Goal: Task Accomplishment & Management: Manage account settings

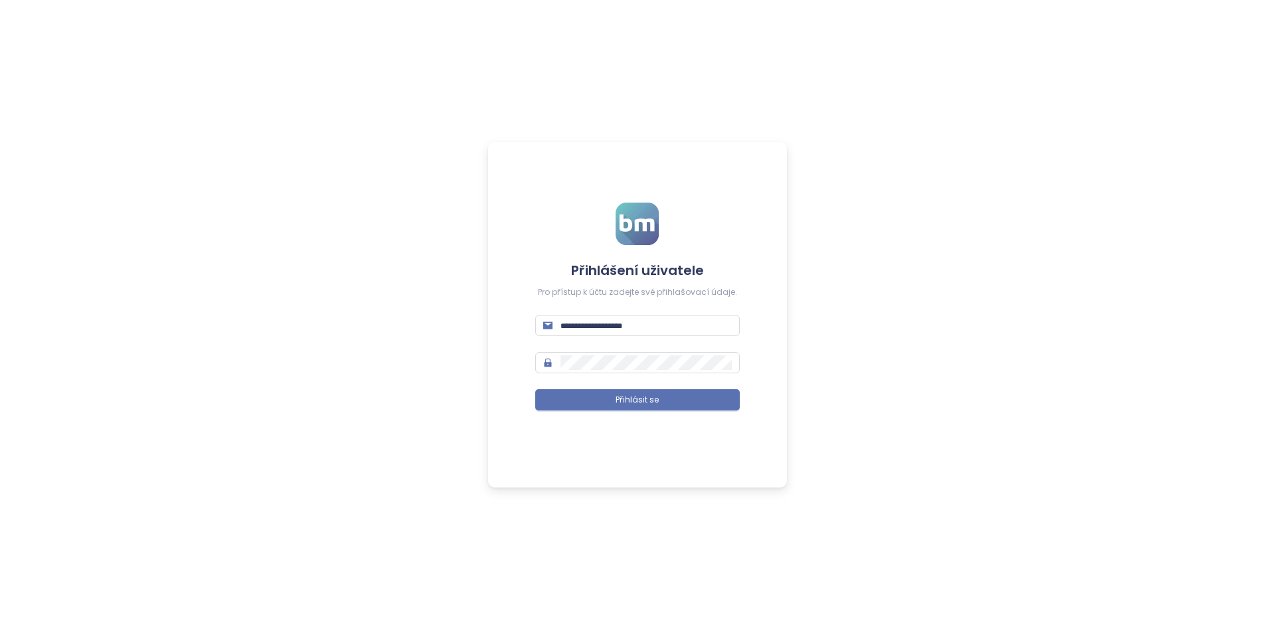
click at [654, 340] on form "Přihlášení uživatele Pro přístup k účtu zadejte své přihlašovací údaje. Přihlás…" at bounding box center [637, 315] width 205 height 224
click at [624, 332] on input "text" at bounding box center [646, 325] width 171 height 15
paste input "**********"
type input "**********"
click at [535, 389] on button "Přihlásit se" at bounding box center [637, 399] width 205 height 21
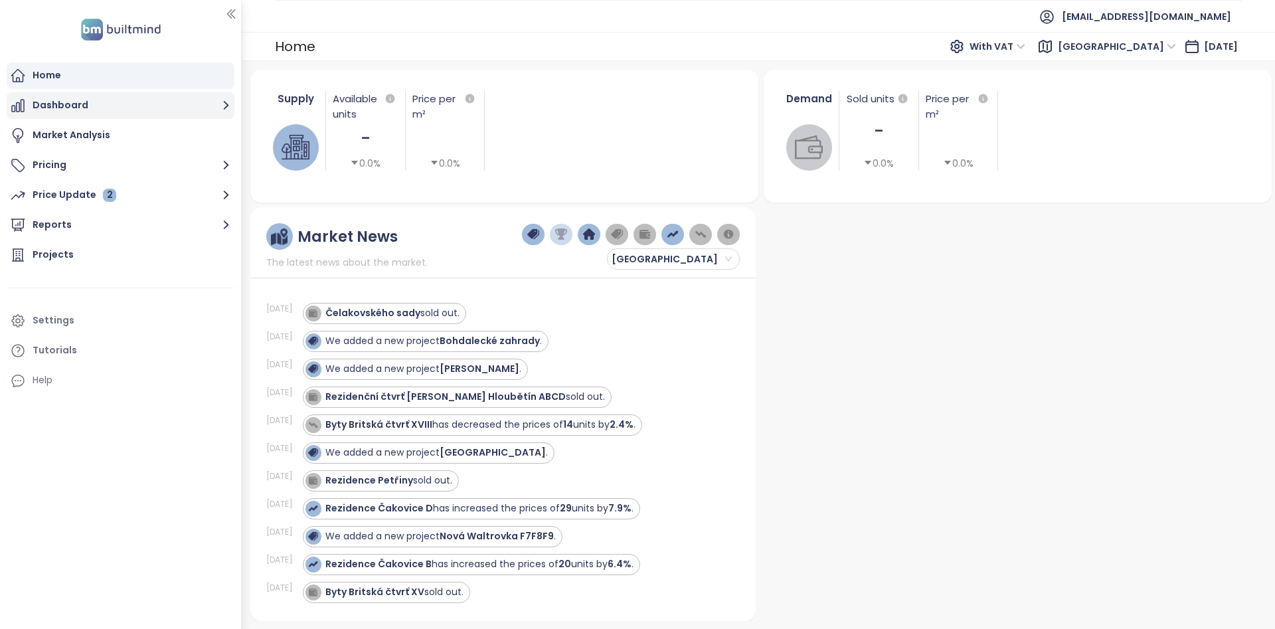
click at [155, 106] on button "Dashboard" at bounding box center [121, 105] width 228 height 27
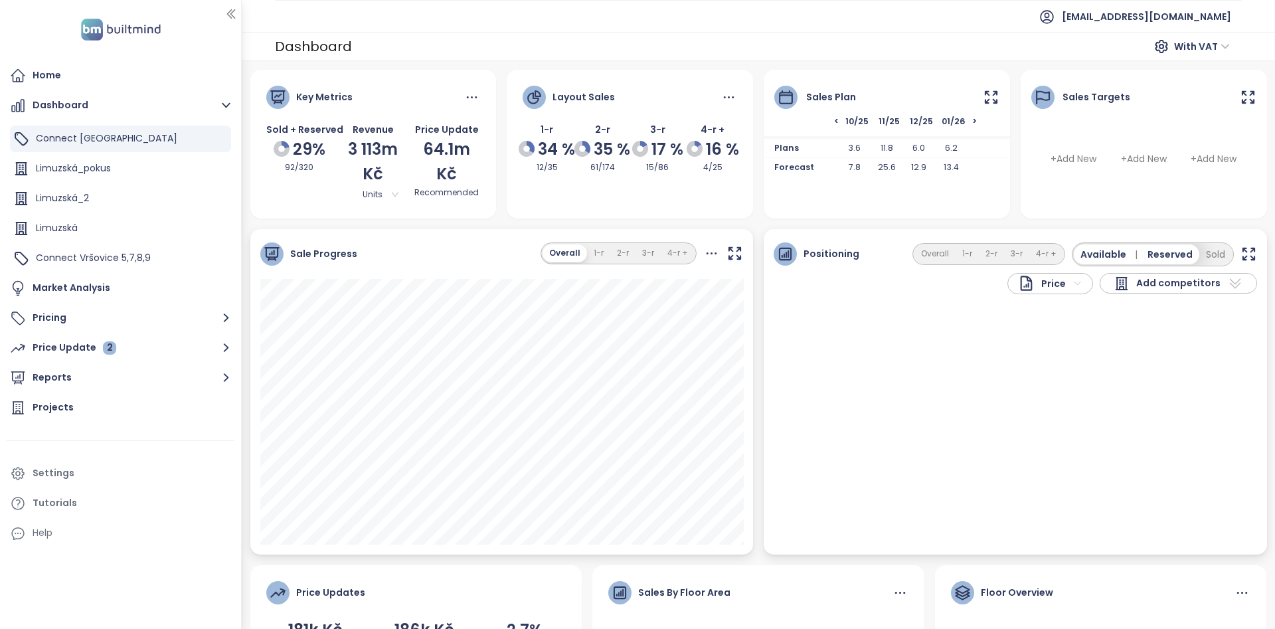
click at [990, 95] on icon at bounding box center [991, 97] width 17 height 17
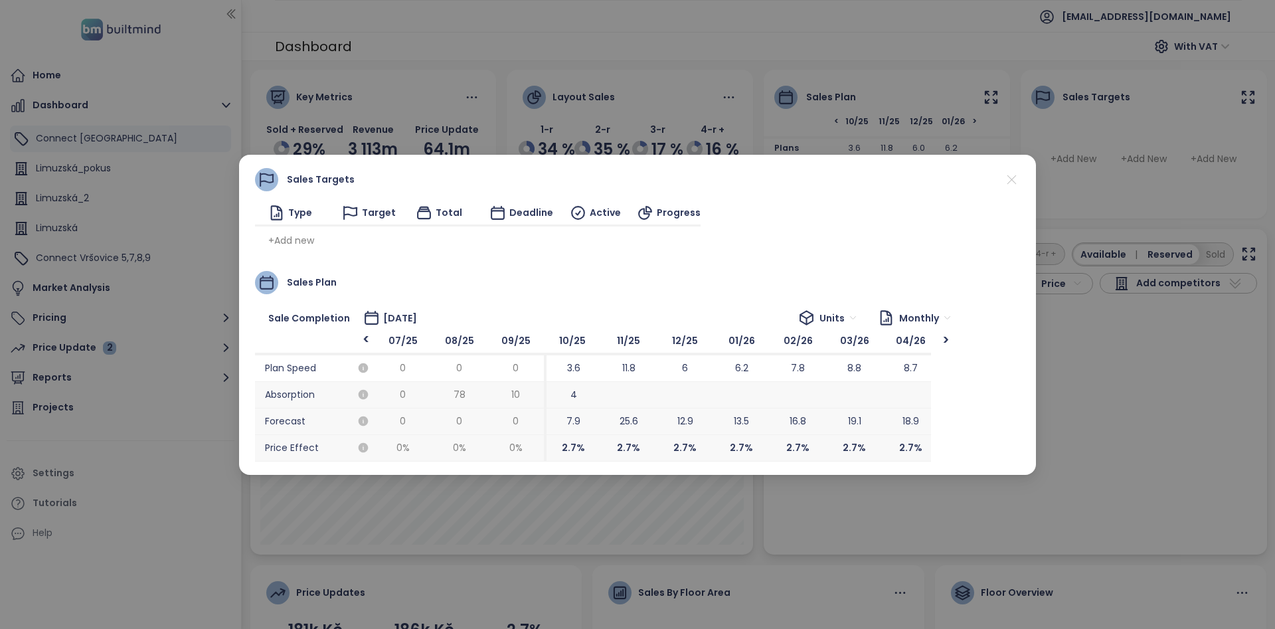
click at [1012, 181] on icon at bounding box center [1012, 179] width 17 height 17
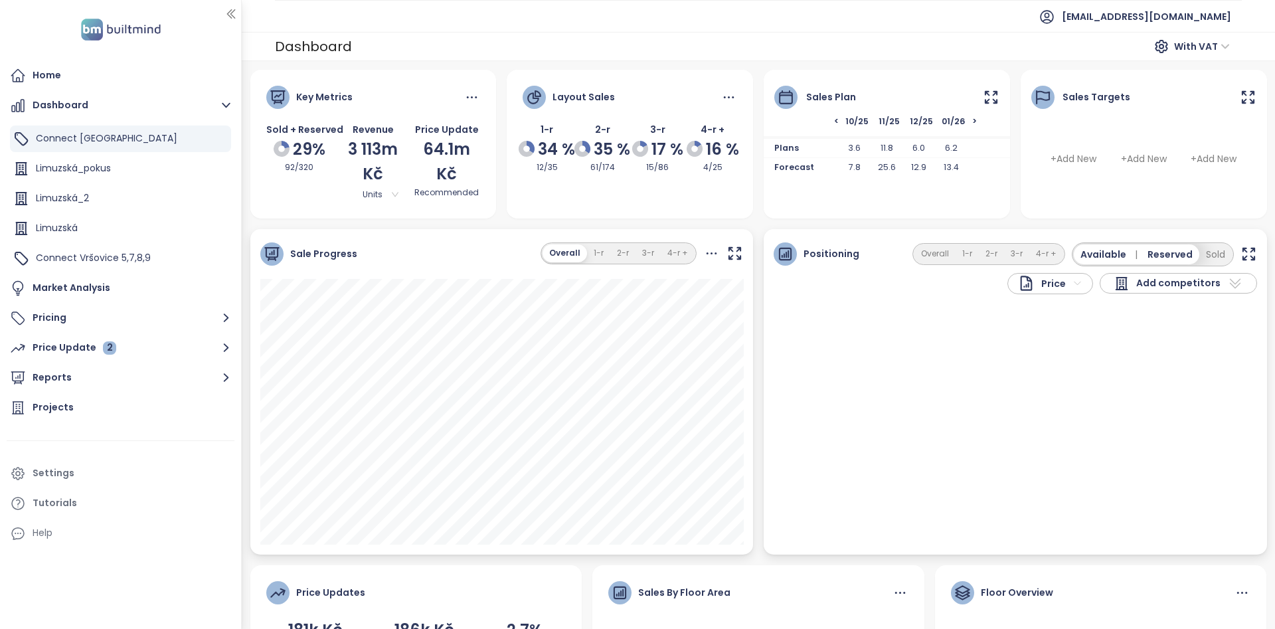
click at [988, 96] on icon at bounding box center [991, 97] width 17 height 17
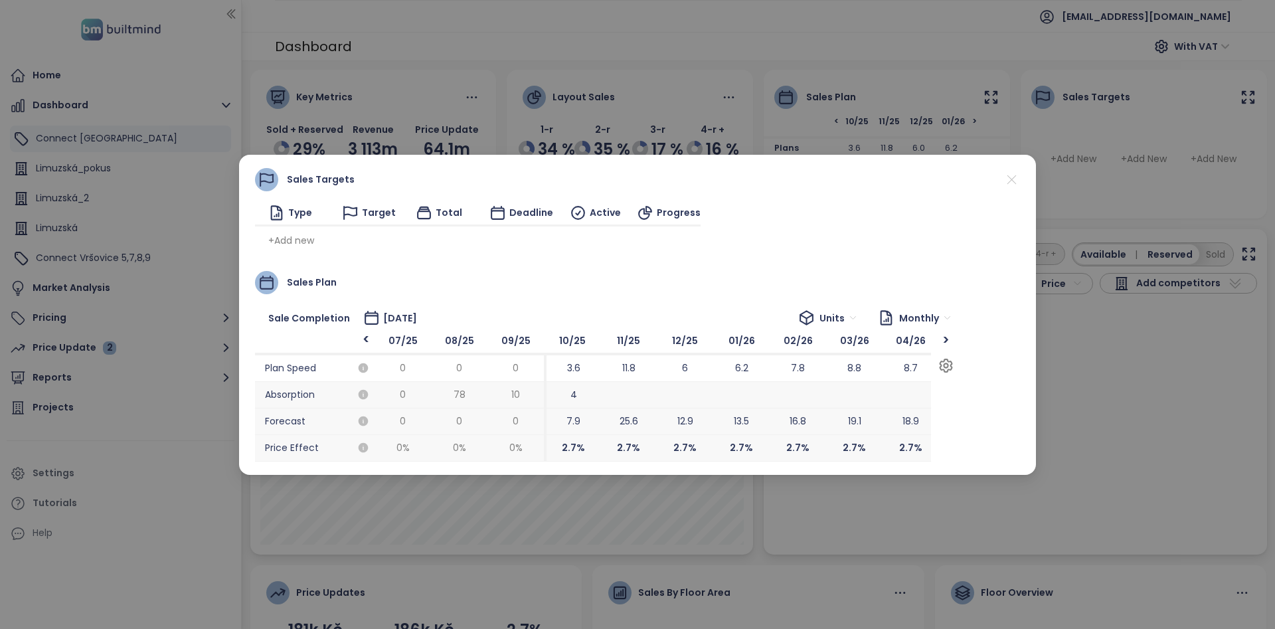
drag, startPoint x: 632, startPoint y: 418, endPoint x: 973, endPoint y: 423, distance: 341.5
click at [950, 340] on div ">" at bounding box center [946, 339] width 17 height 13
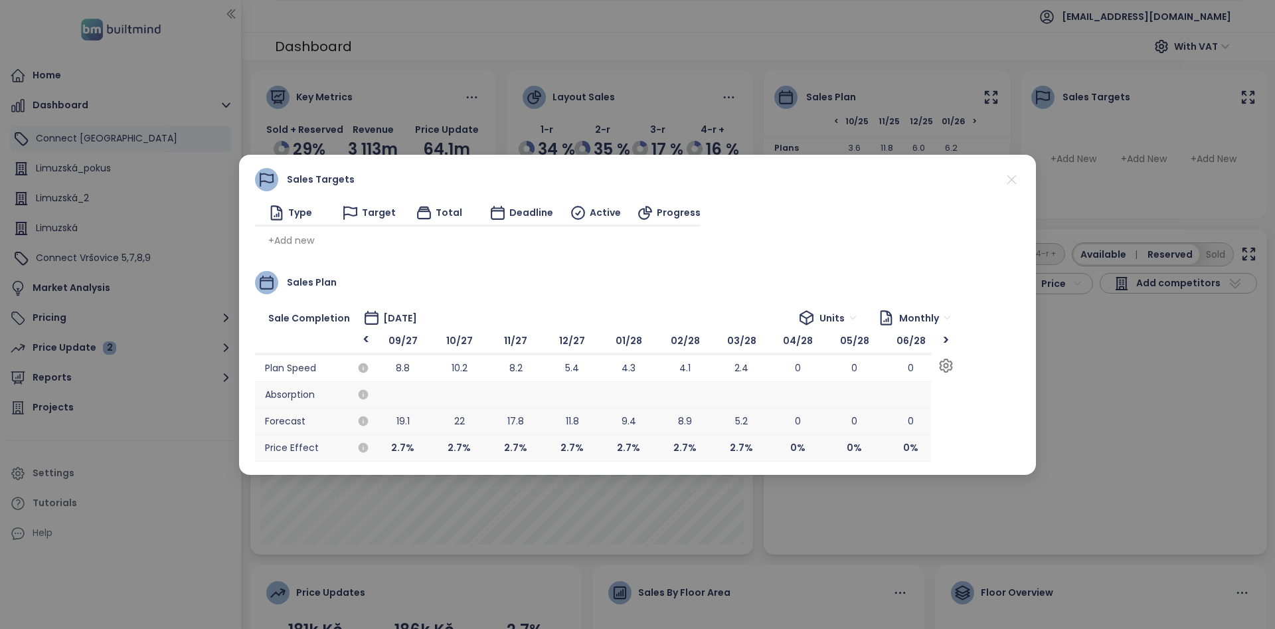
scroll to position [0, 2258]
click at [359, 348] on span "<" at bounding box center [315, 342] width 120 height 27
click at [364, 342] on div "<" at bounding box center [366, 340] width 17 height 15
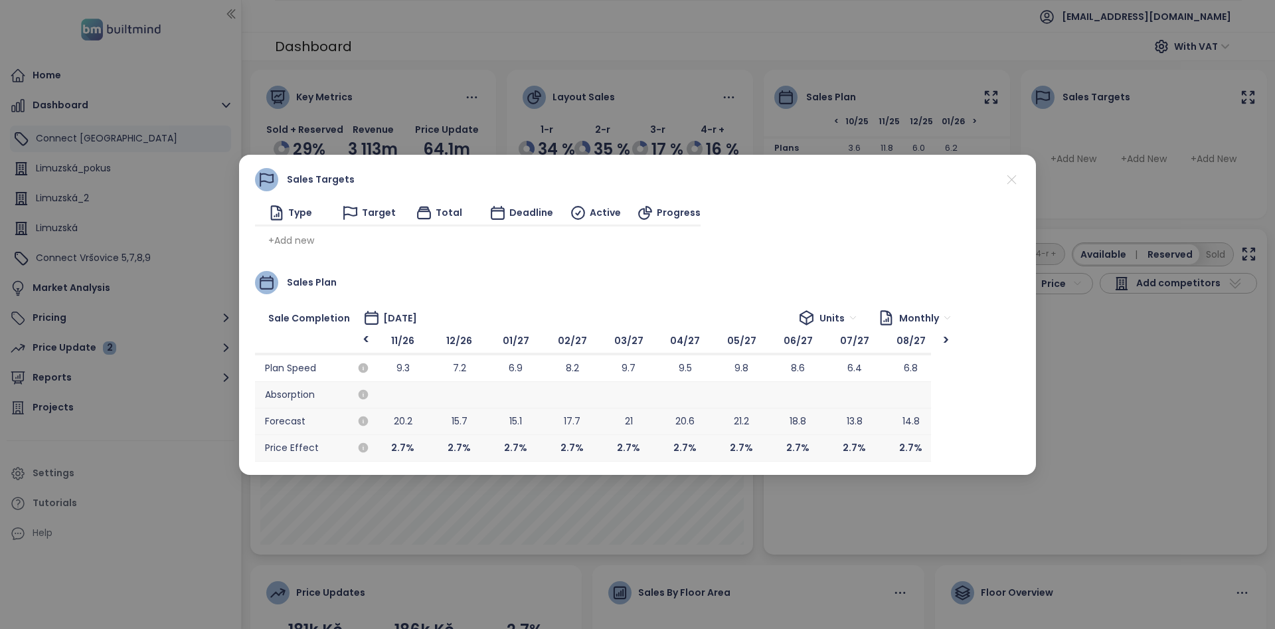
click at [1008, 179] on icon at bounding box center [1012, 179] width 17 height 17
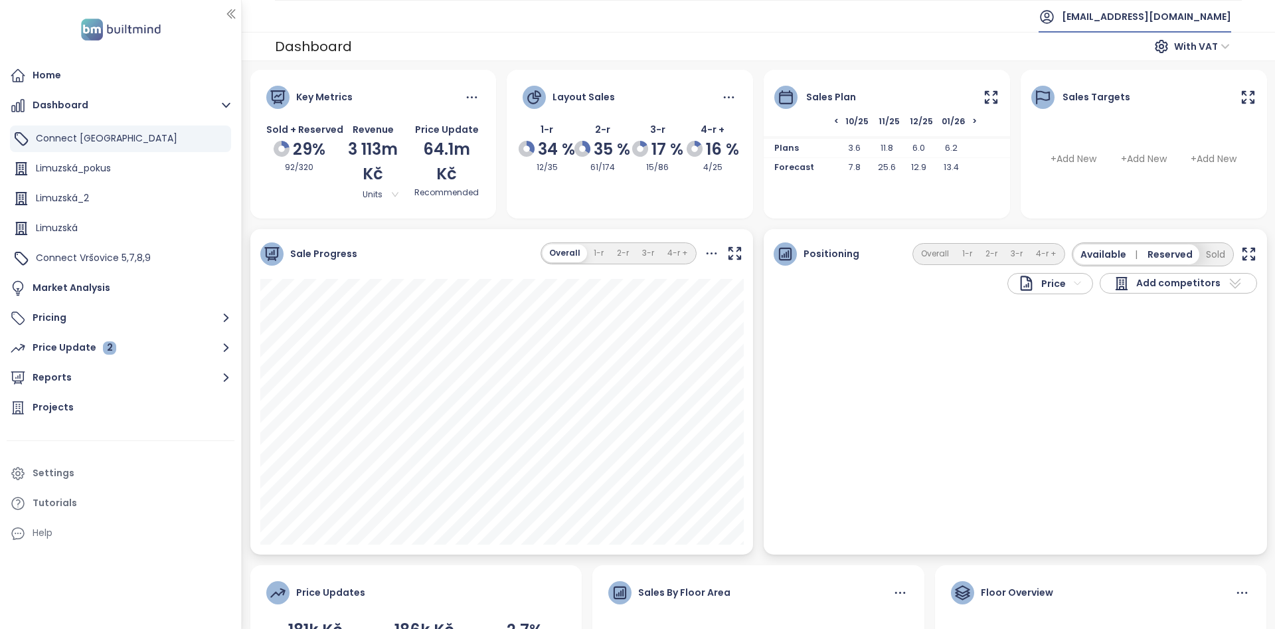
click at [1115, 22] on span "[EMAIL_ADDRESS][DOMAIN_NAME]" at bounding box center [1146, 17] width 169 height 32
